Goal: Find specific page/section: Find specific page/section

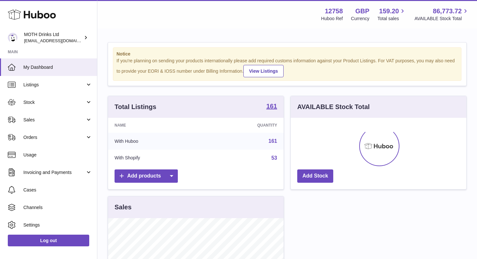
scroll to position [101, 175]
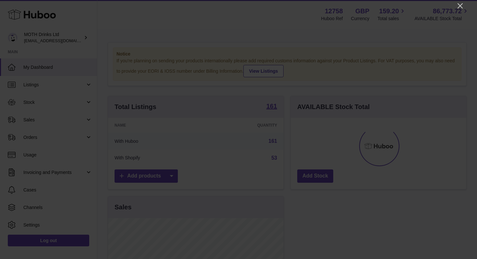
click at [456, 6] on div at bounding box center [238, 129] width 477 height 259
click at [460, 6] on icon "Close" at bounding box center [460, 6] width 8 height 8
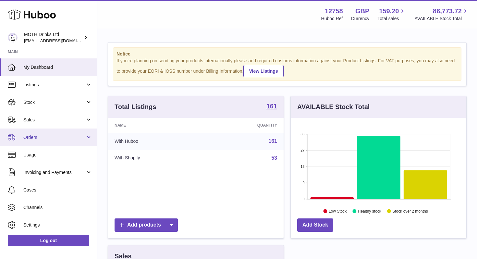
click at [40, 137] on span "Orders" at bounding box center [54, 137] width 62 height 6
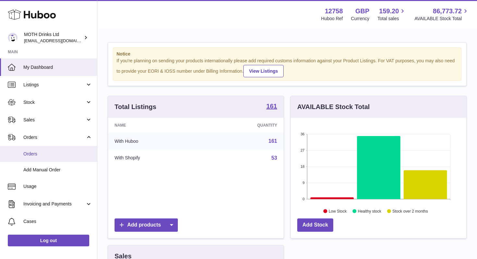
click at [39, 158] on link "Orders" at bounding box center [48, 154] width 97 height 16
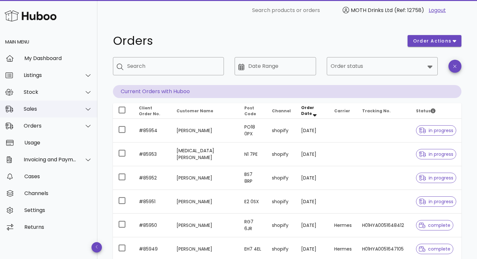
click at [48, 107] on div "Sales" at bounding box center [50, 109] width 53 height 6
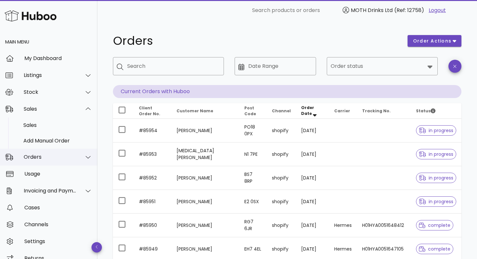
click at [60, 158] on div "Orders" at bounding box center [50, 157] width 53 height 6
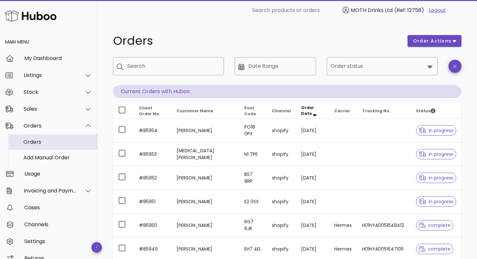
click at [39, 140] on div "Orders" at bounding box center [57, 142] width 69 height 6
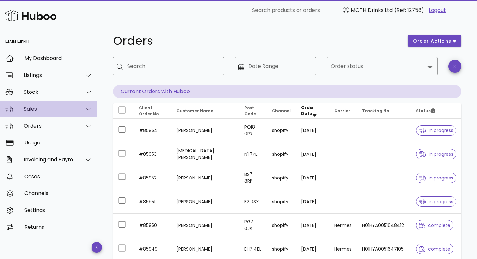
click at [87, 110] on icon at bounding box center [88, 109] width 5 height 3
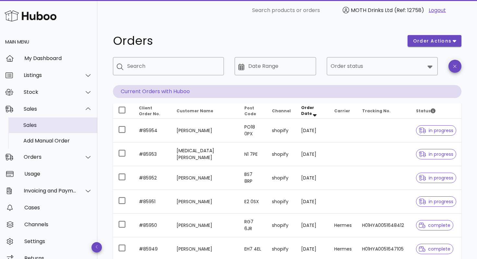
click at [40, 126] on div "Sales" at bounding box center [57, 125] width 69 height 6
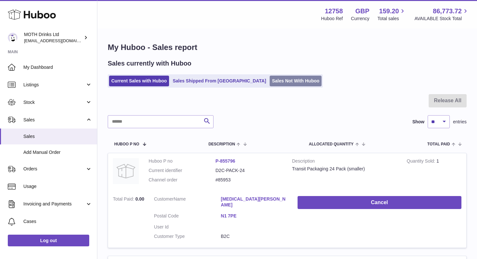
click at [269, 82] on link "Sales Not With Huboo" at bounding box center [295, 81] width 52 height 11
